Goal: Task Accomplishment & Management: Manage account settings

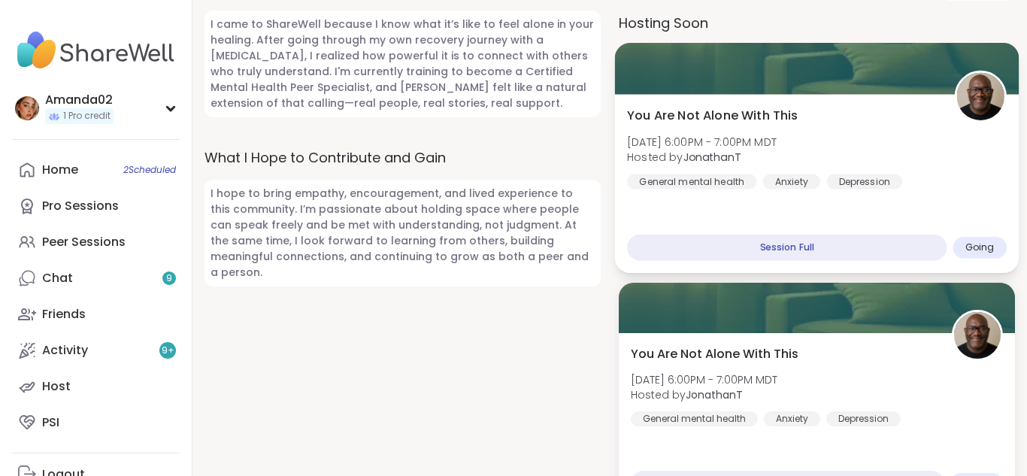
click at [979, 171] on div "You Are Not Alone With This Tue, Sep 09 | 6:00PM - 7:00PM MDT Hosted by Jonatha…" at bounding box center [817, 147] width 380 height 83
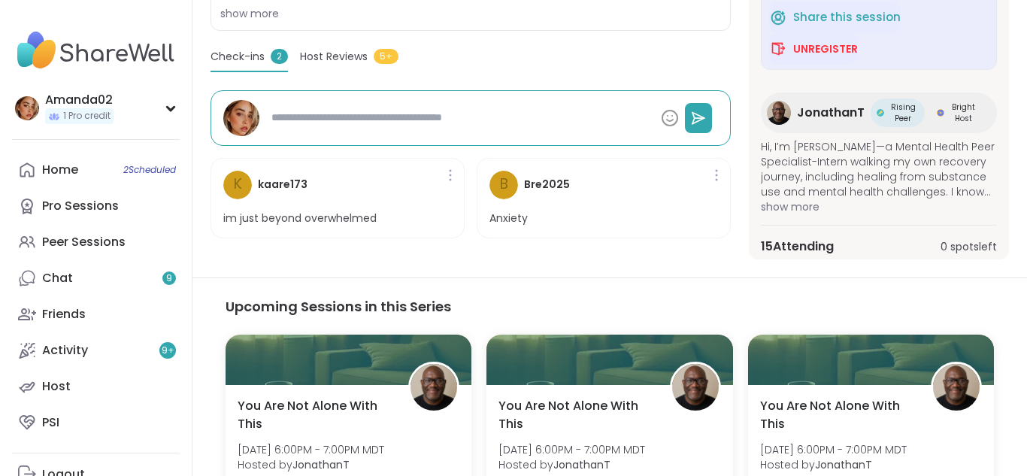
scroll to position [410, 0]
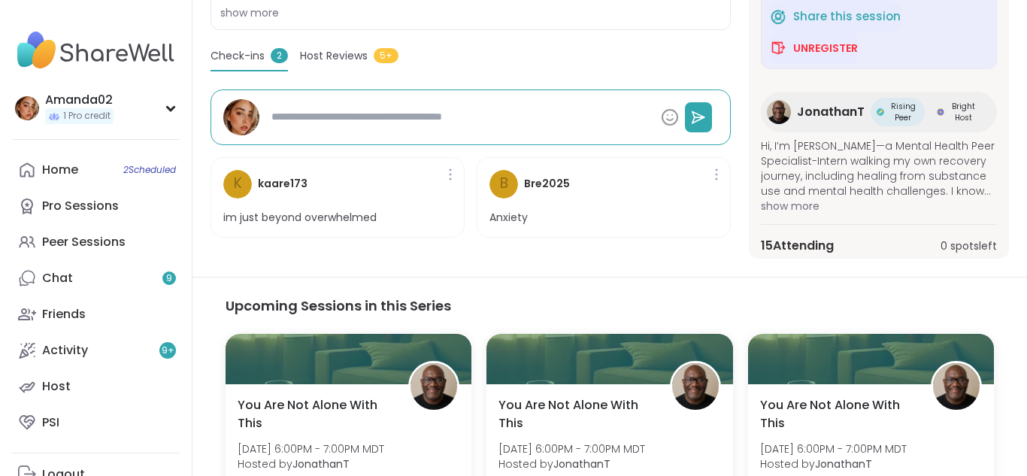
click at [875, 247] on div "15 Attending 0 spots left" at bounding box center [879, 246] width 236 height 18
click at [805, 267] on div "General mental health | Anxiety | Depression You Are Not Alone With This Hosted…" at bounding box center [610, 235] width 835 height 1291
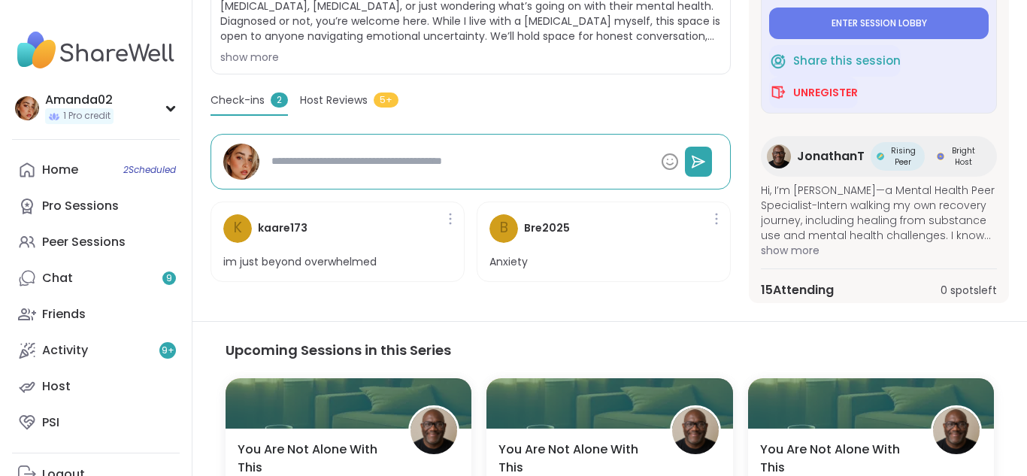
scroll to position [363, 0]
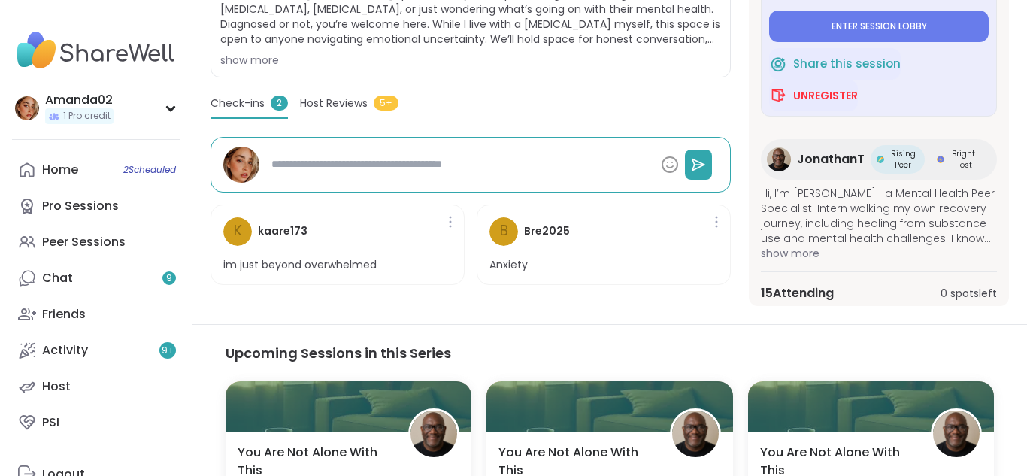
click at [807, 292] on span "15 Attending" at bounding box center [797, 293] width 73 height 18
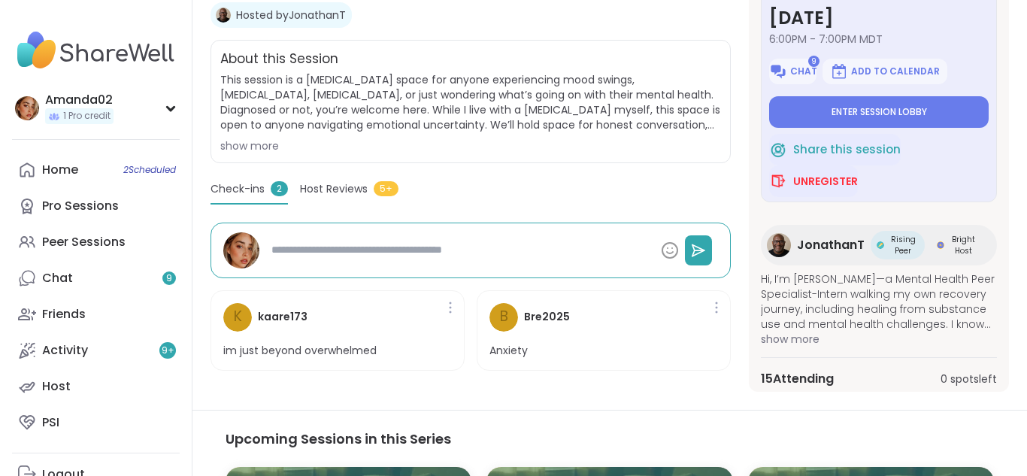
scroll to position [281, 0]
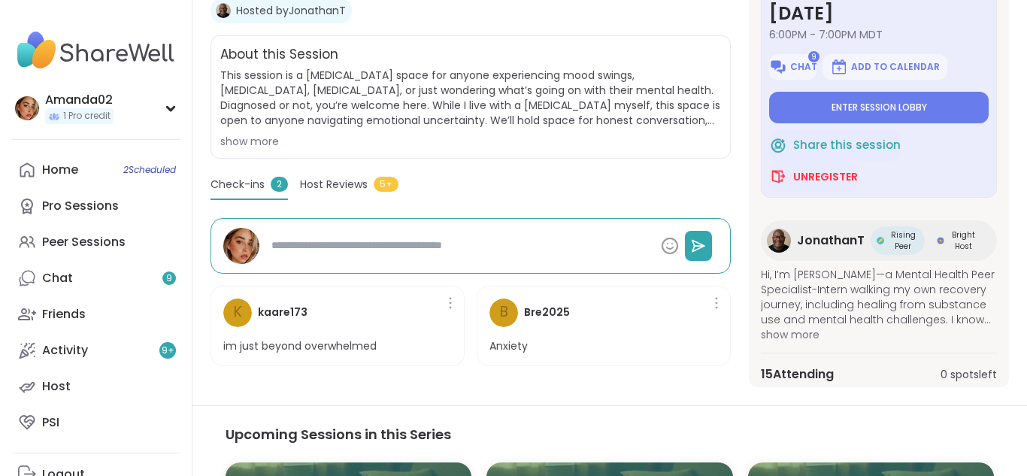
click at [820, 246] on span "JonathanT" at bounding box center [831, 241] width 68 height 18
type textarea "*"
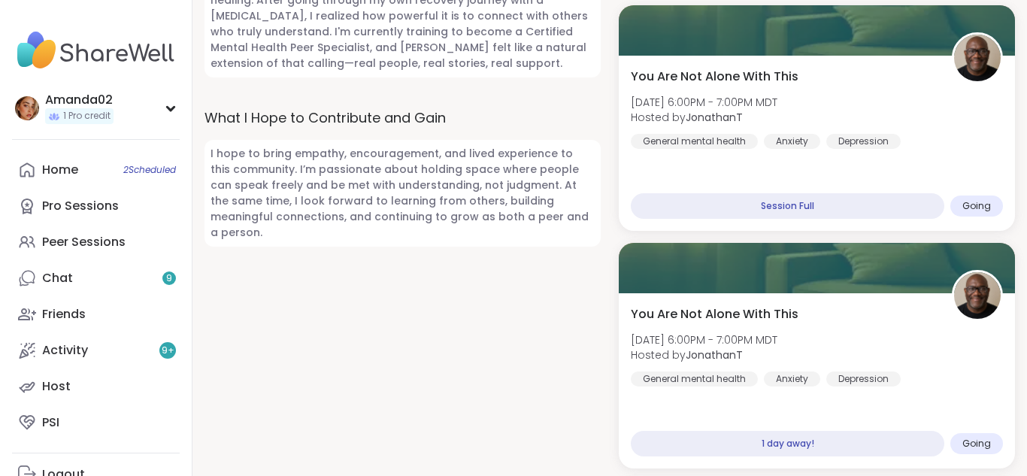
scroll to position [1063, 0]
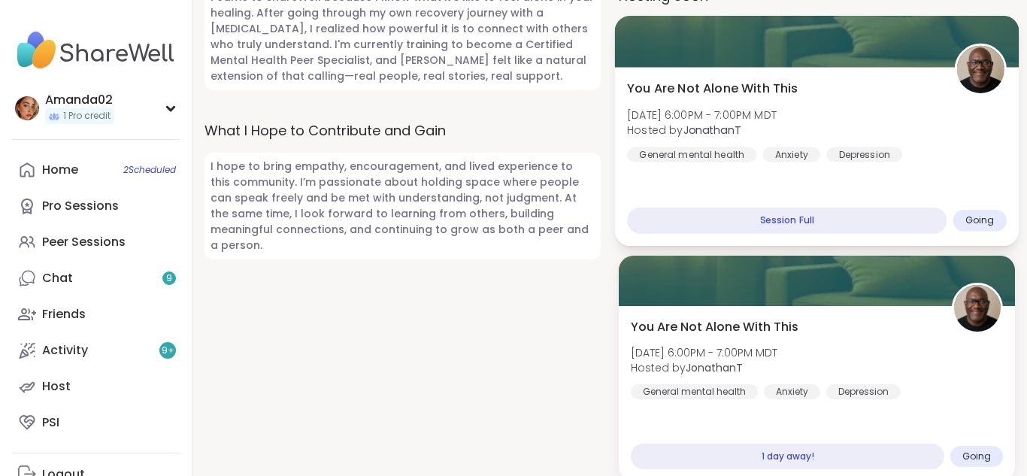
click at [956, 143] on div "You Are Not Alone With This Tue, Sep 09 | 6:00PM - 7:00PM MDT Hosted by Jonatha…" at bounding box center [817, 120] width 380 height 83
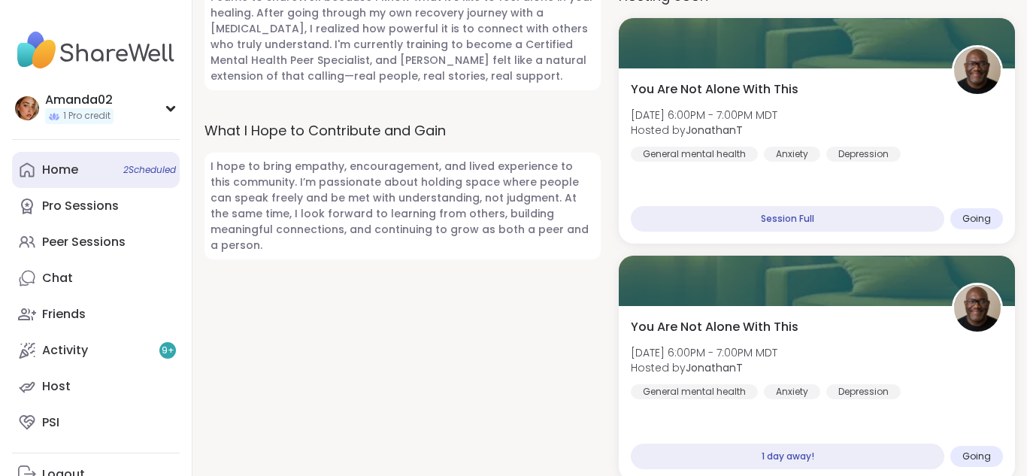
click at [107, 169] on link "Home 2 Scheduled" at bounding box center [96, 170] width 168 height 36
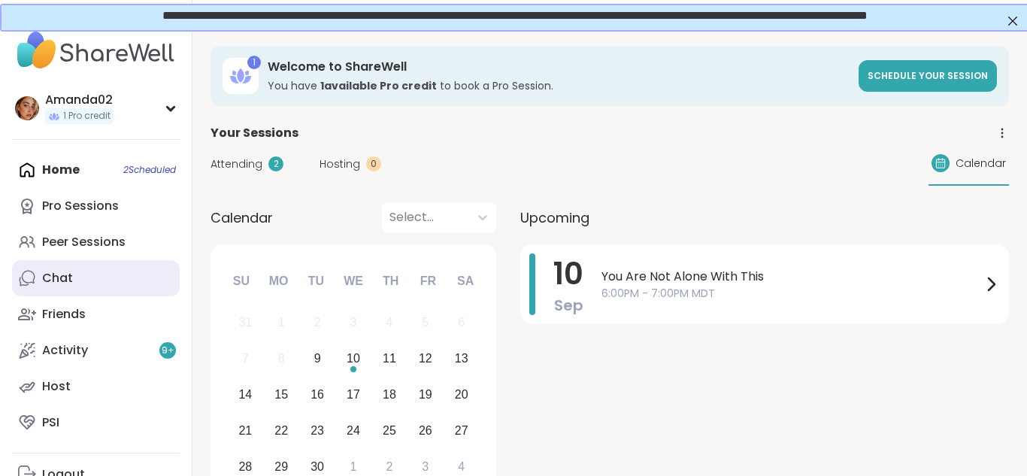
click at [100, 272] on link "Chat" at bounding box center [96, 278] width 168 height 36
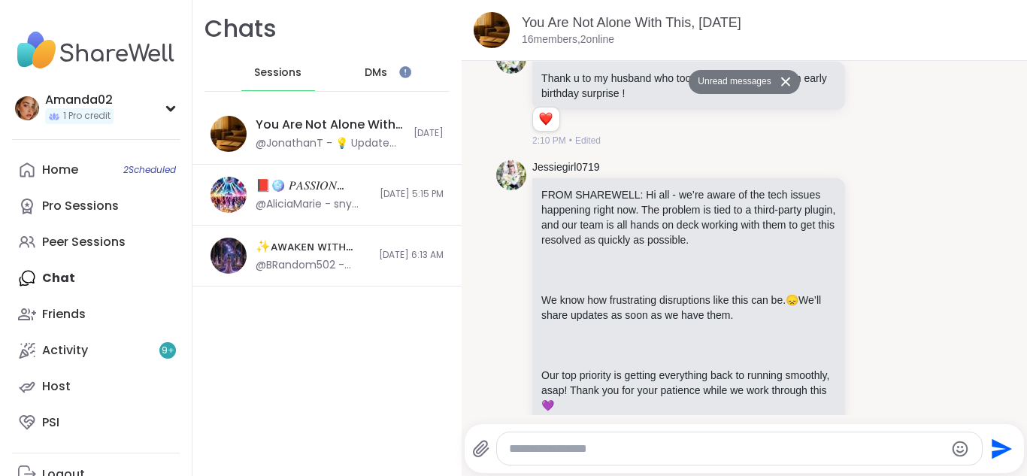
click at [412, 80] on div "DMs" at bounding box center [377, 73] width 74 height 36
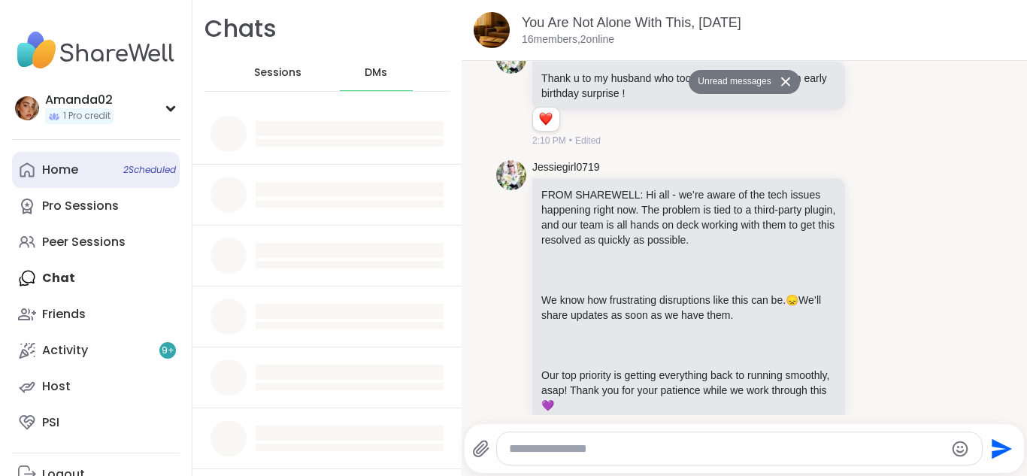
click at [135, 174] on span "2 Scheduled" at bounding box center [149, 170] width 53 height 12
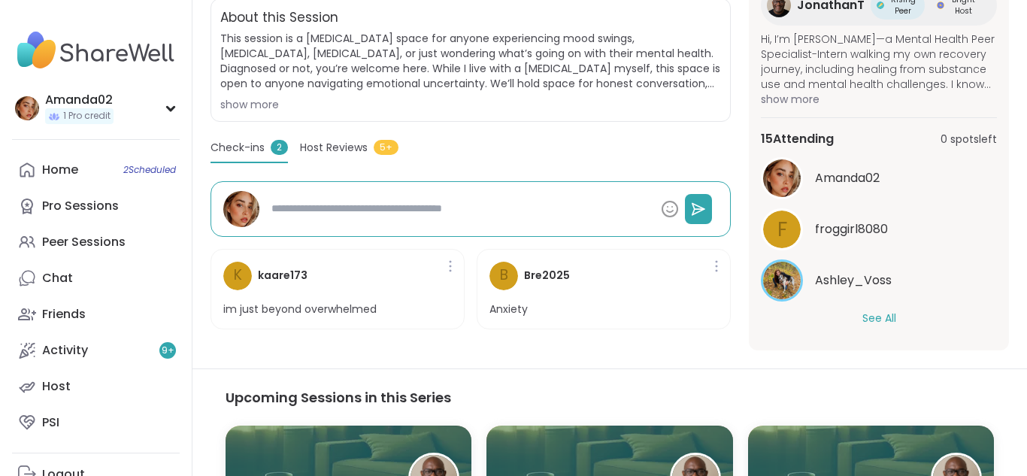
scroll to position [341, 0]
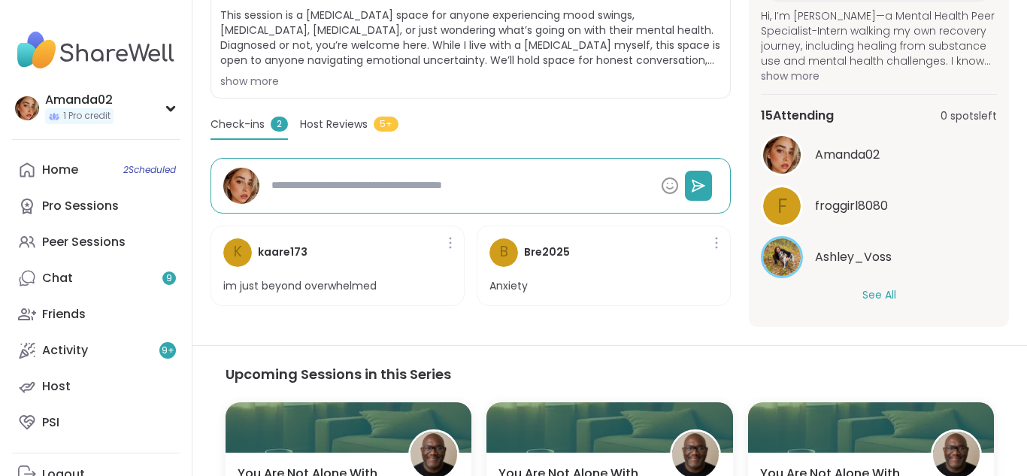
click at [887, 299] on button "See All" at bounding box center [880, 295] width 34 height 16
type textarea "*"
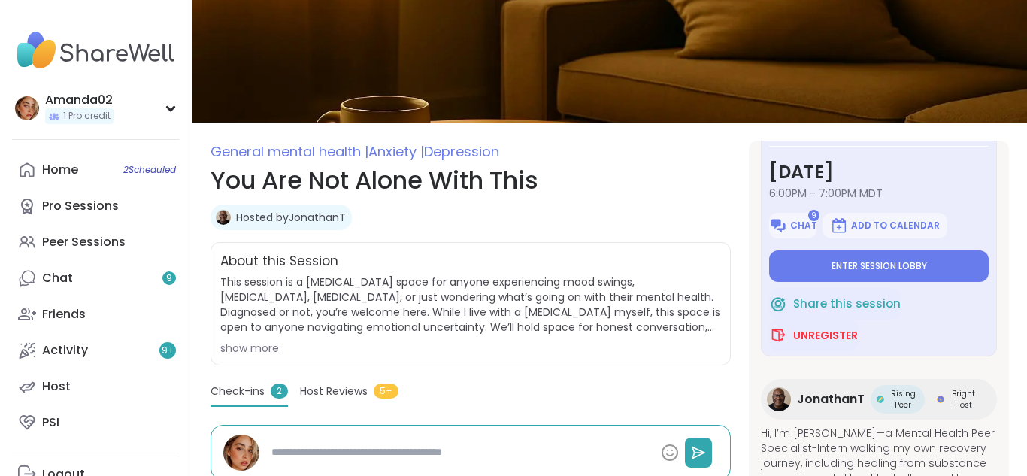
scroll to position [72, 0]
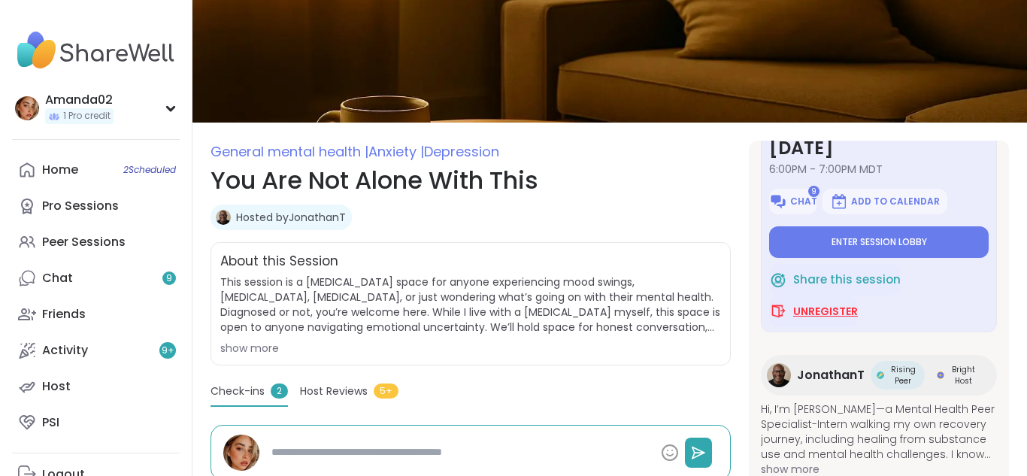
click at [845, 314] on span "Unregister" at bounding box center [825, 311] width 65 height 15
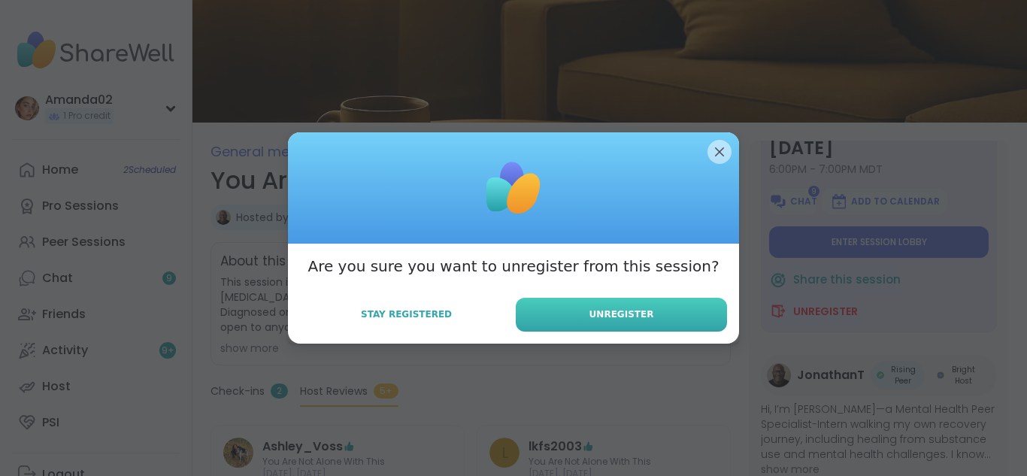
click at [671, 326] on button "Unregister" at bounding box center [621, 315] width 211 height 34
